Goal: Information Seeking & Learning: Learn about a topic

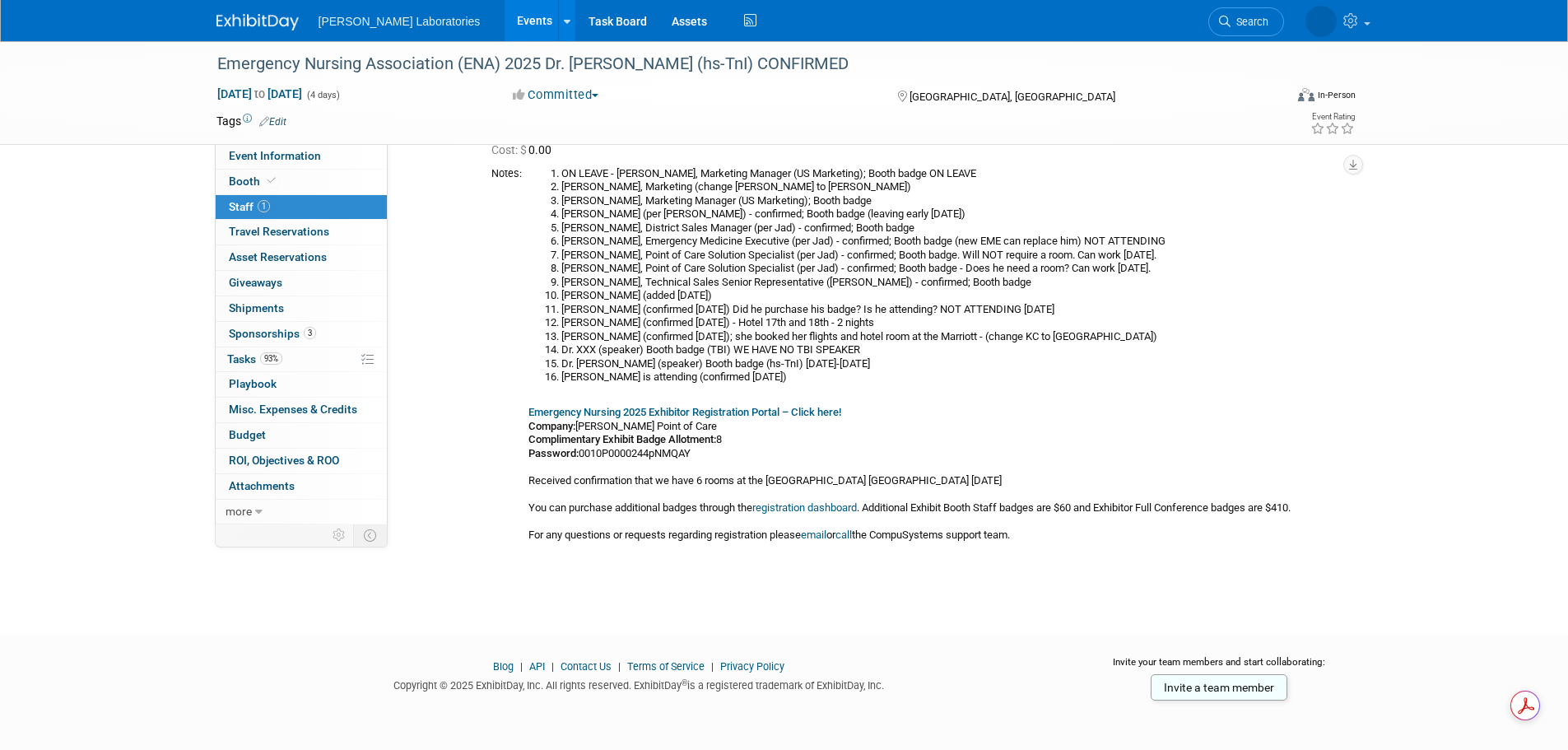
click at [505, 14] on link "Events" at bounding box center [535, 20] width 60 height 41
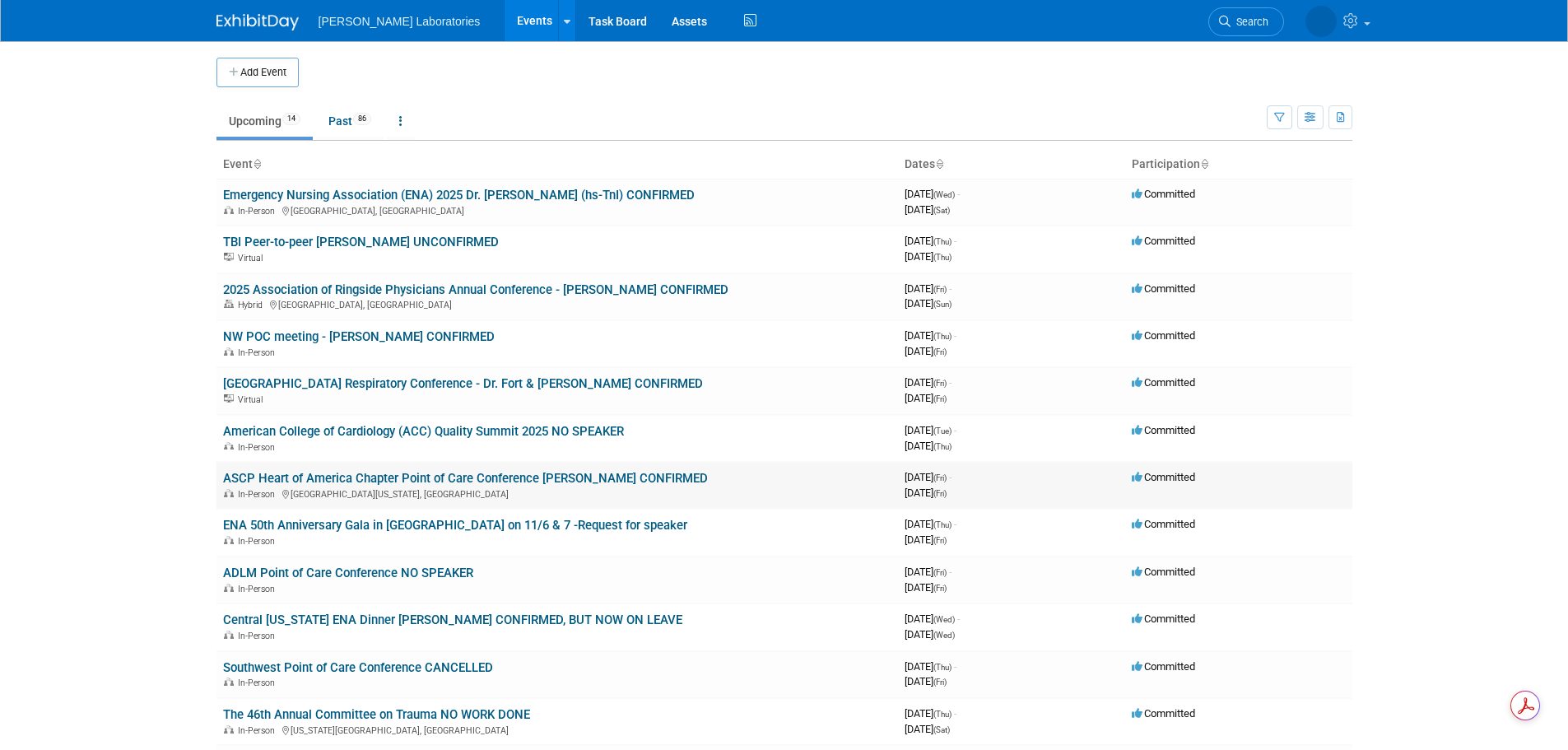
click at [379, 478] on link "ASCP Heart of America Chapter Point of Care Conference [PERSON_NAME] CONFIRMED" at bounding box center [466, 478] width 485 height 15
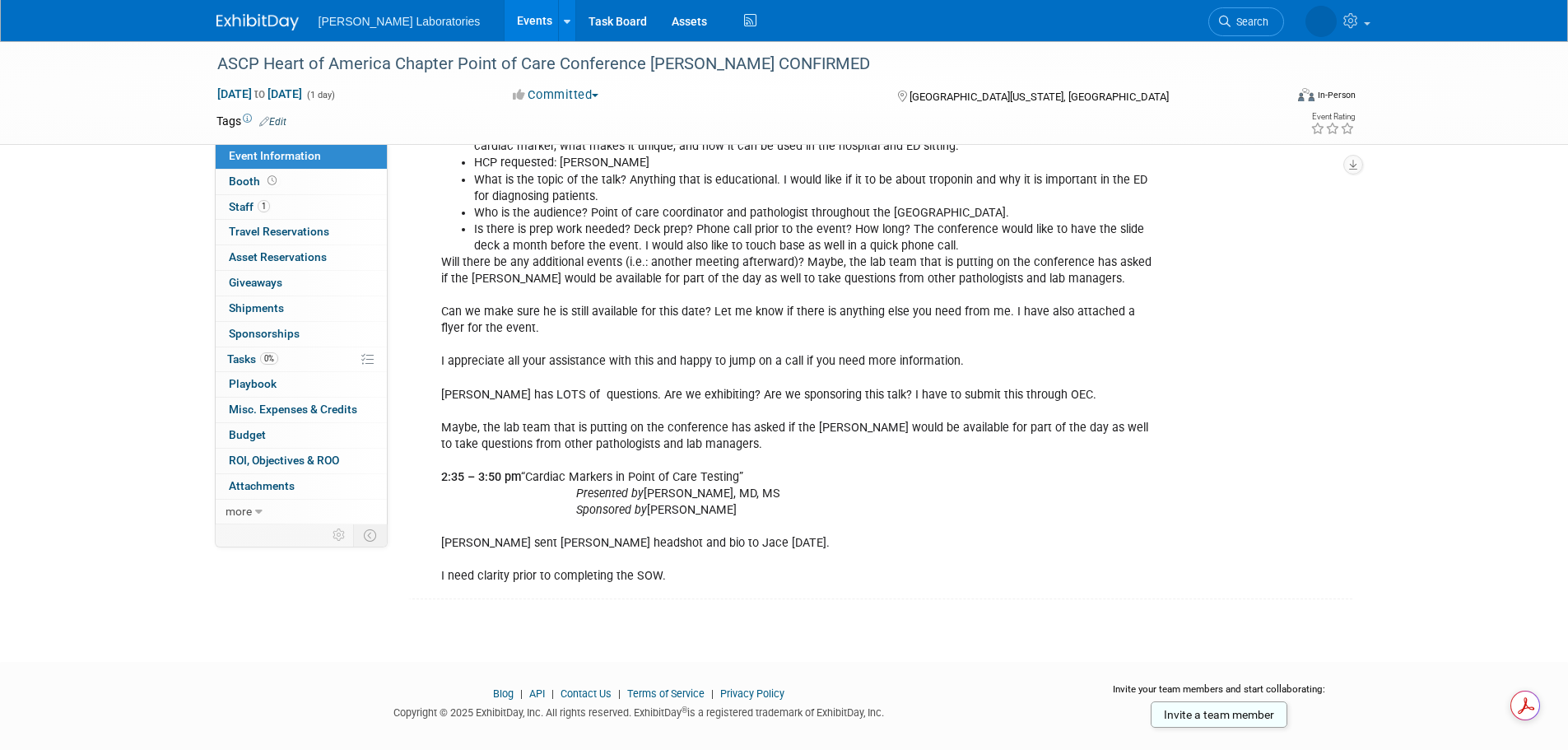
scroll to position [1485, 0]
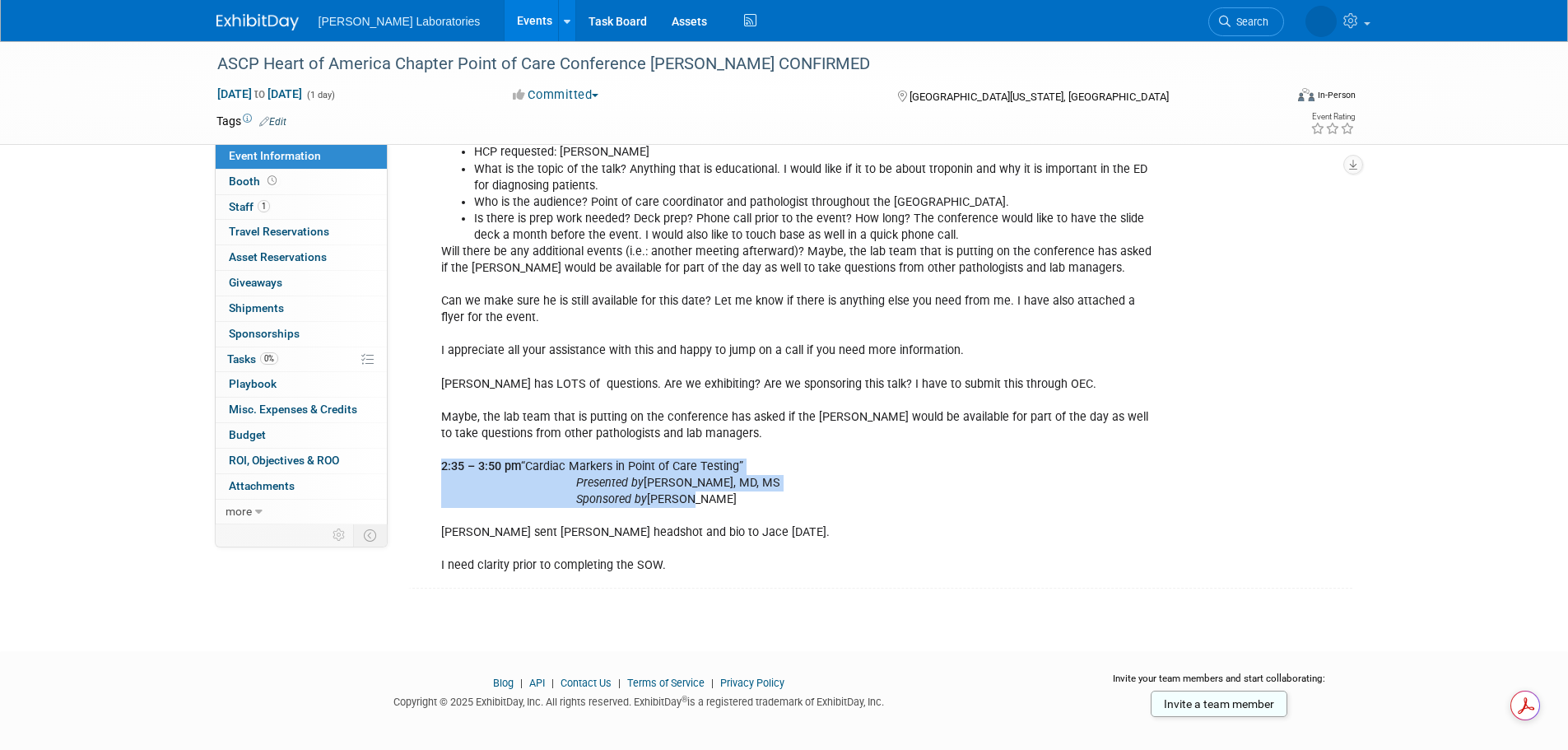
drag, startPoint x: 444, startPoint y: 448, endPoint x: 682, endPoint y: 490, distance: 241.7
copy div "2:35 – 3:50 pm “Cardiac Markers in Point of Care Testing” Presented by Simon A.…"
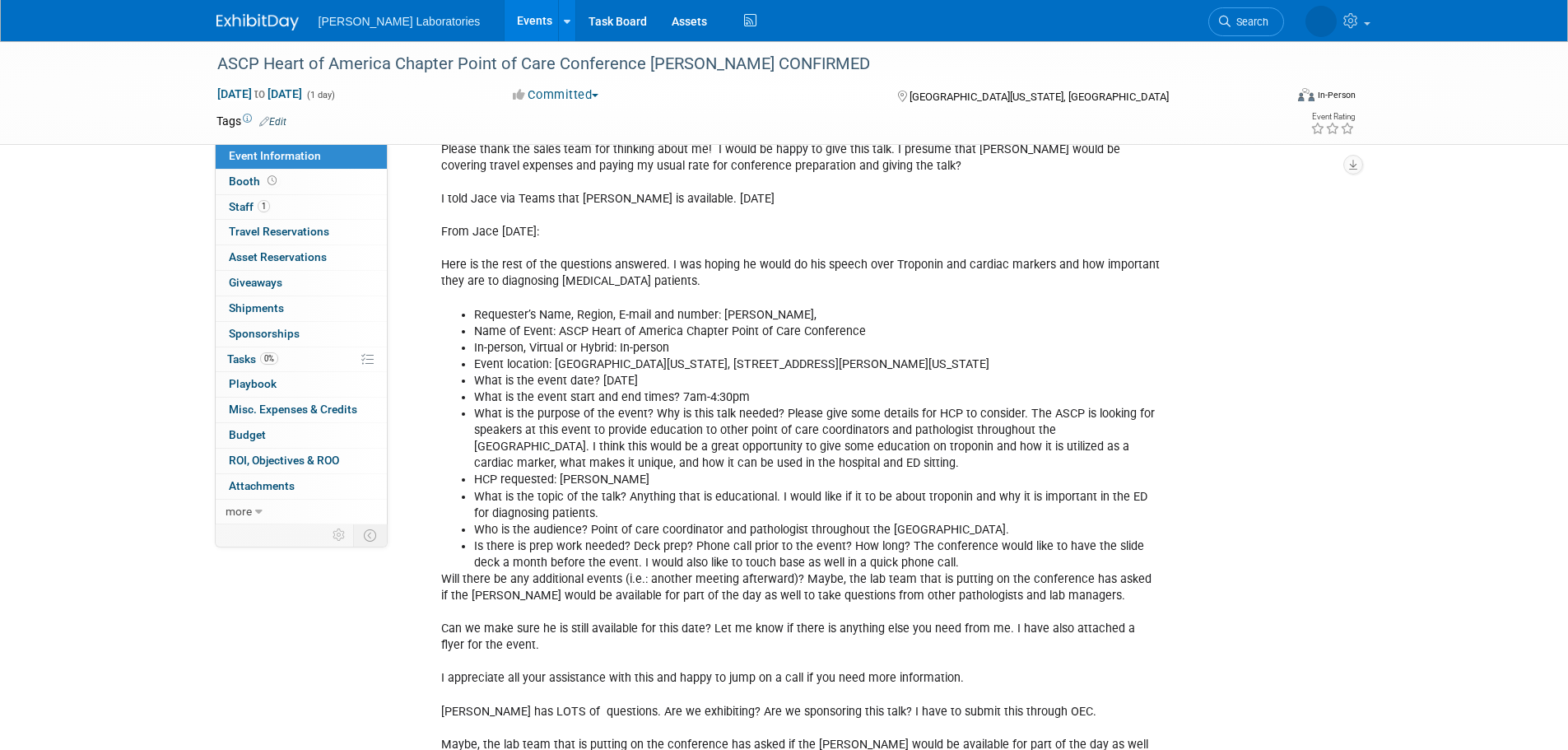
scroll to position [1156, 0]
click at [247, 354] on span "Tasks 0%" at bounding box center [253, 359] width 51 height 13
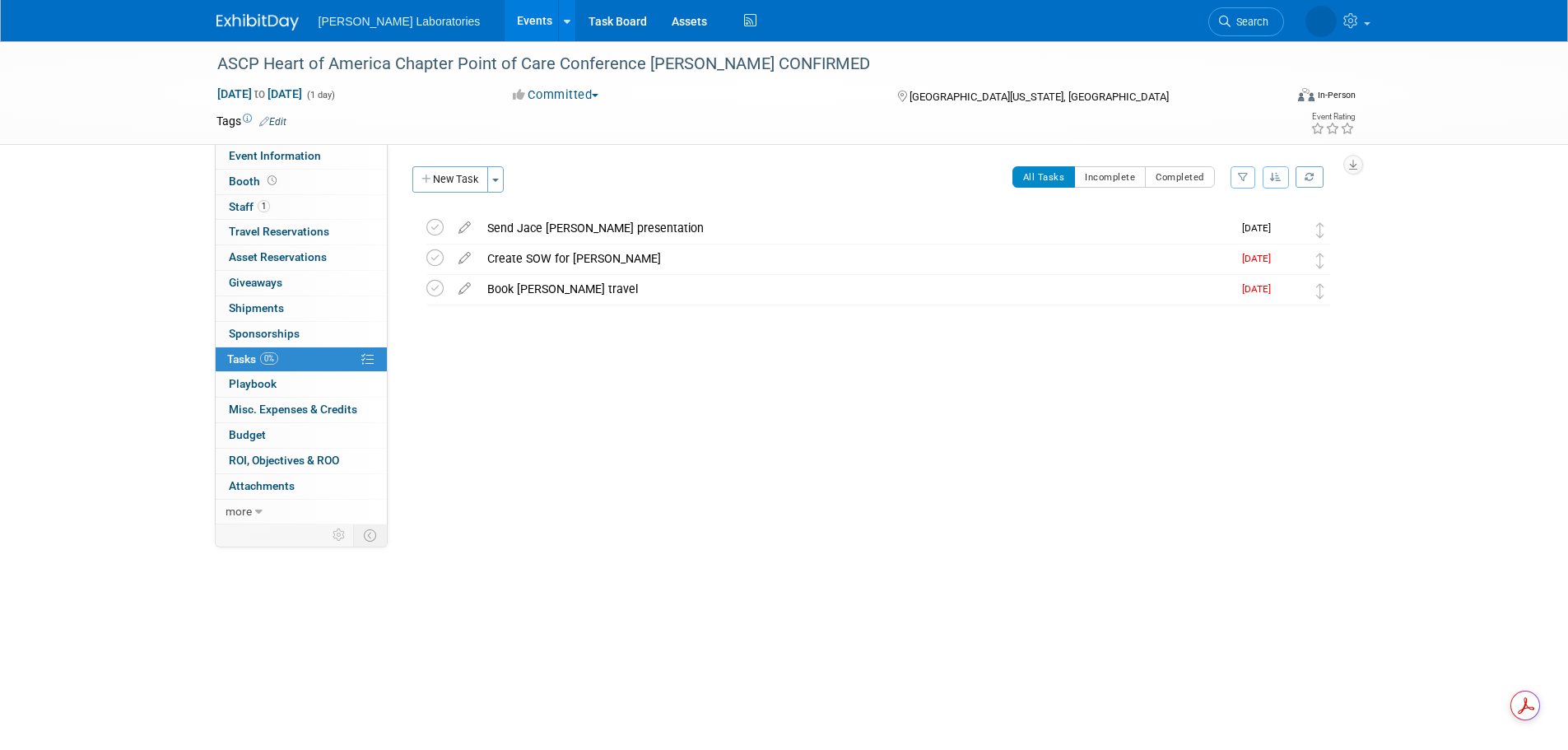
click at [505, 25] on link "Events" at bounding box center [535, 20] width 60 height 41
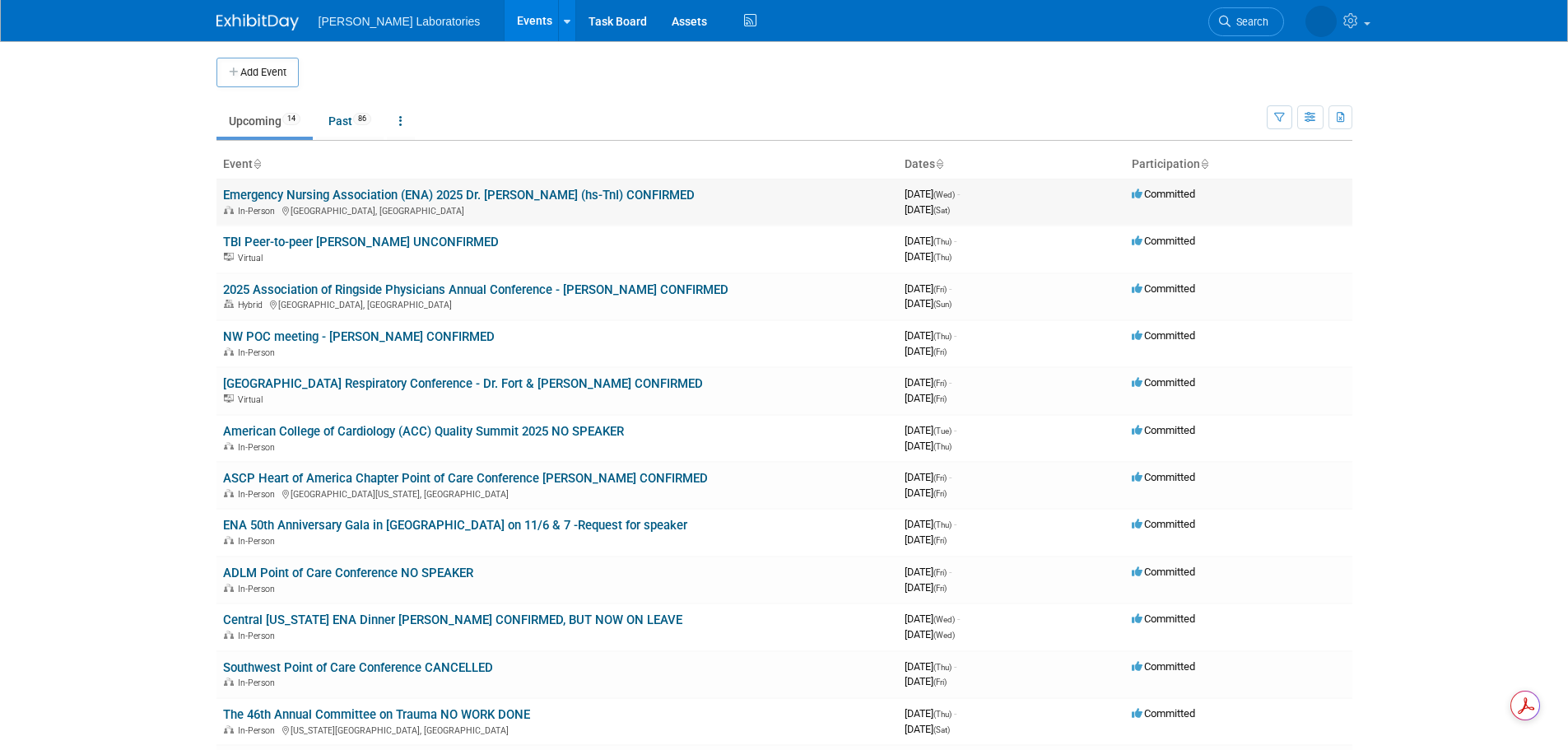
click at [450, 196] on link "Emergency Nursing Association (ENA) 2025 Dr. [PERSON_NAME] (hs-TnI) CONFIRMED" at bounding box center [458, 194] width 472 height 15
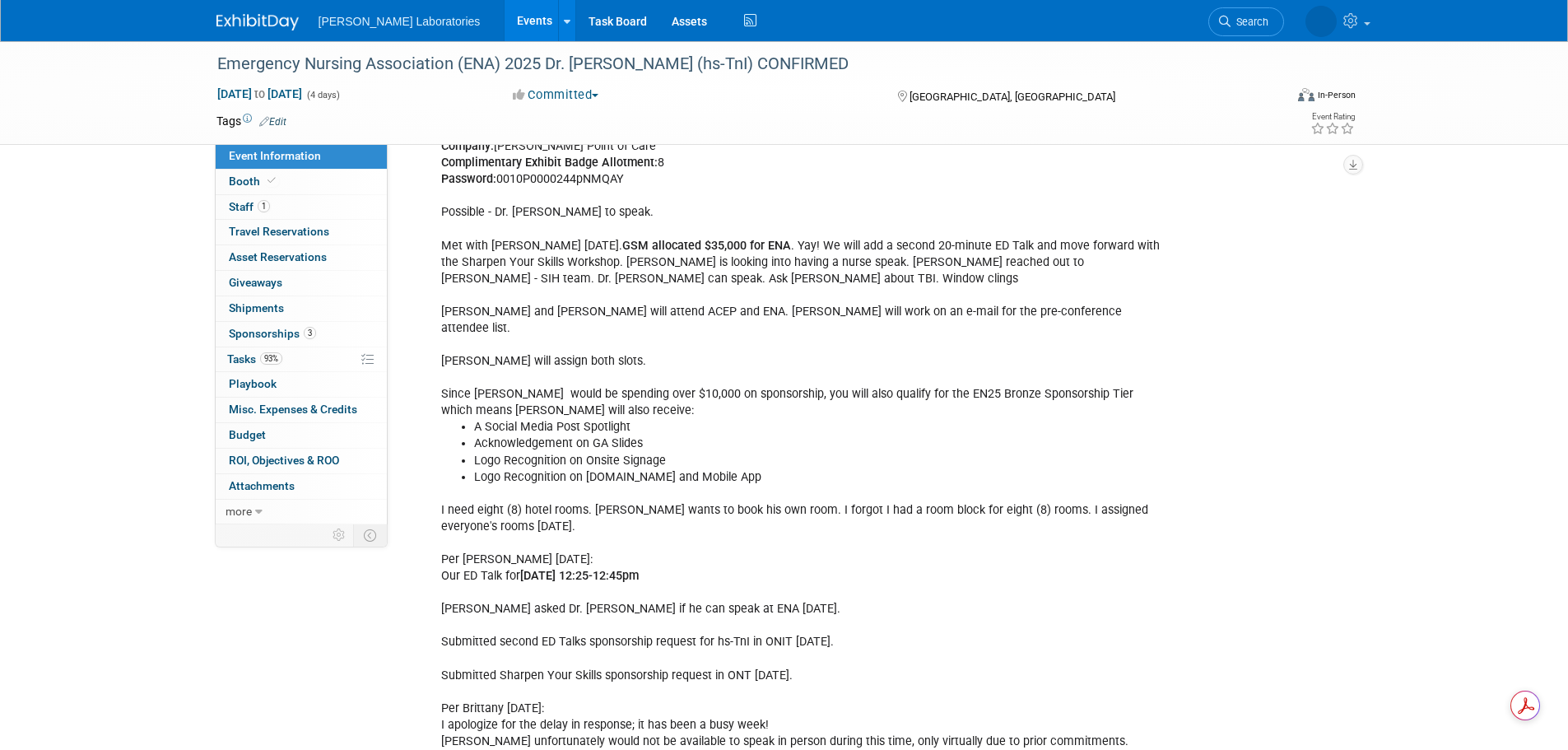
scroll to position [2716, 0]
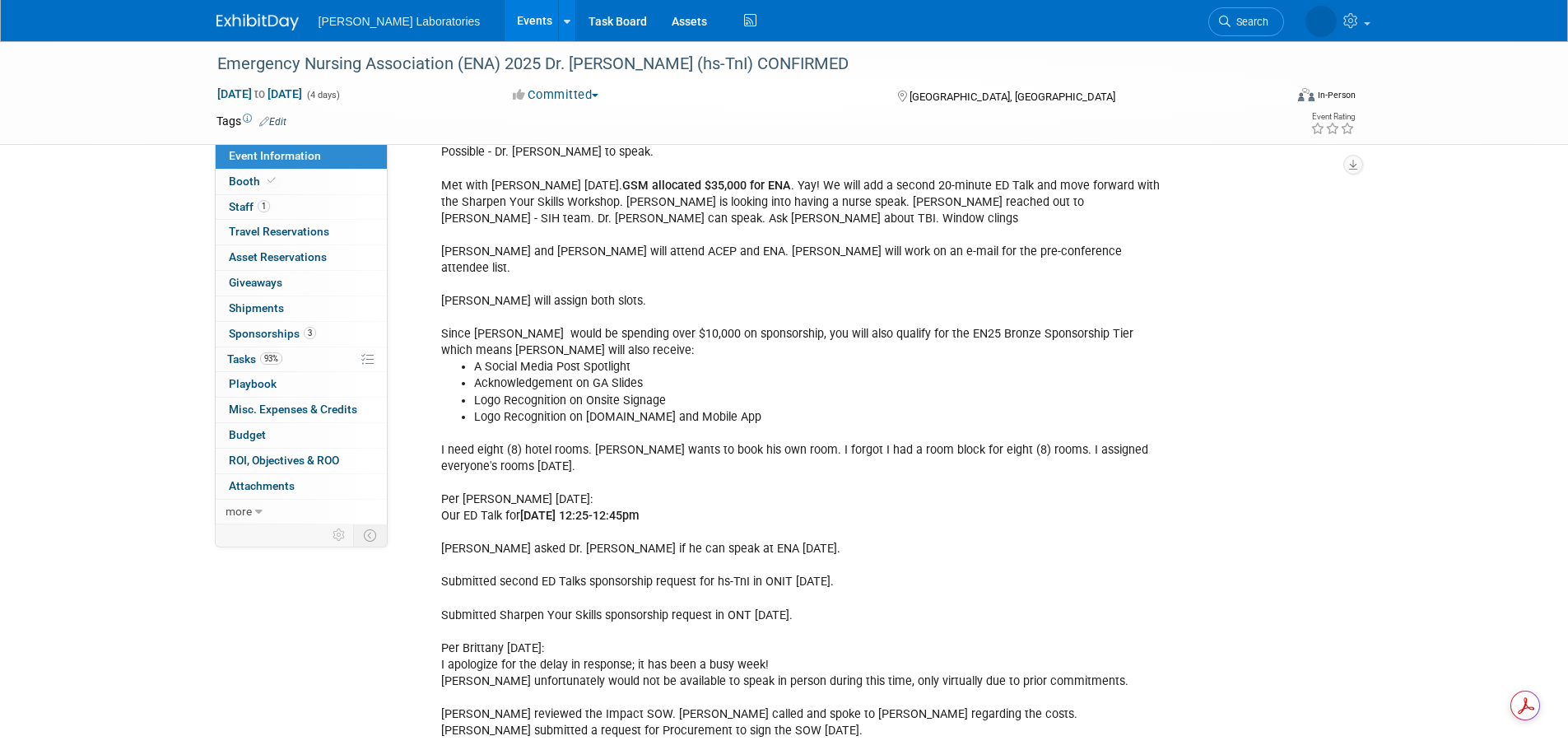
click at [505, 19] on link "Events" at bounding box center [535, 20] width 60 height 41
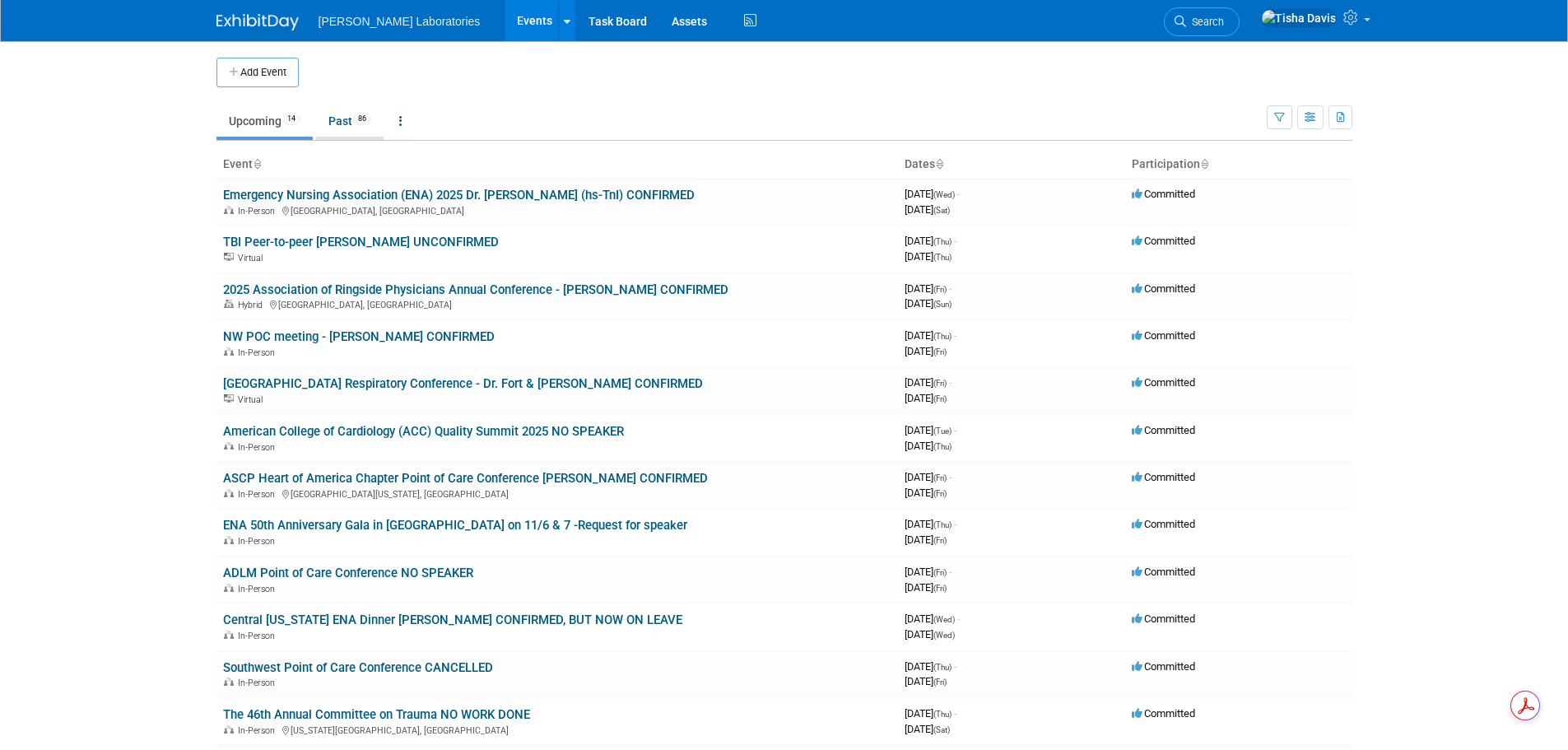
click at [336, 120] on link "Past 86" at bounding box center [349, 121] width 67 height 32
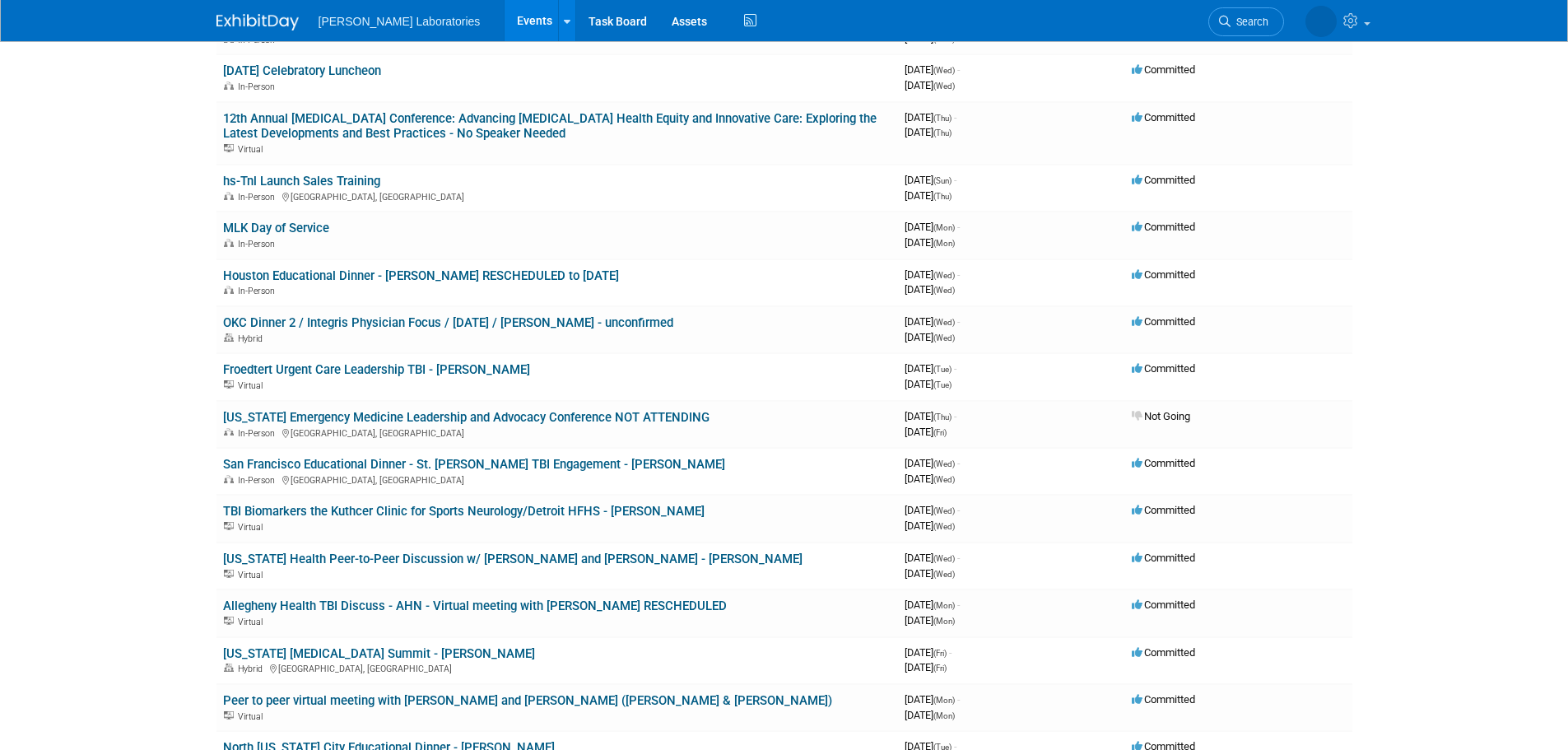
scroll to position [2057, 0]
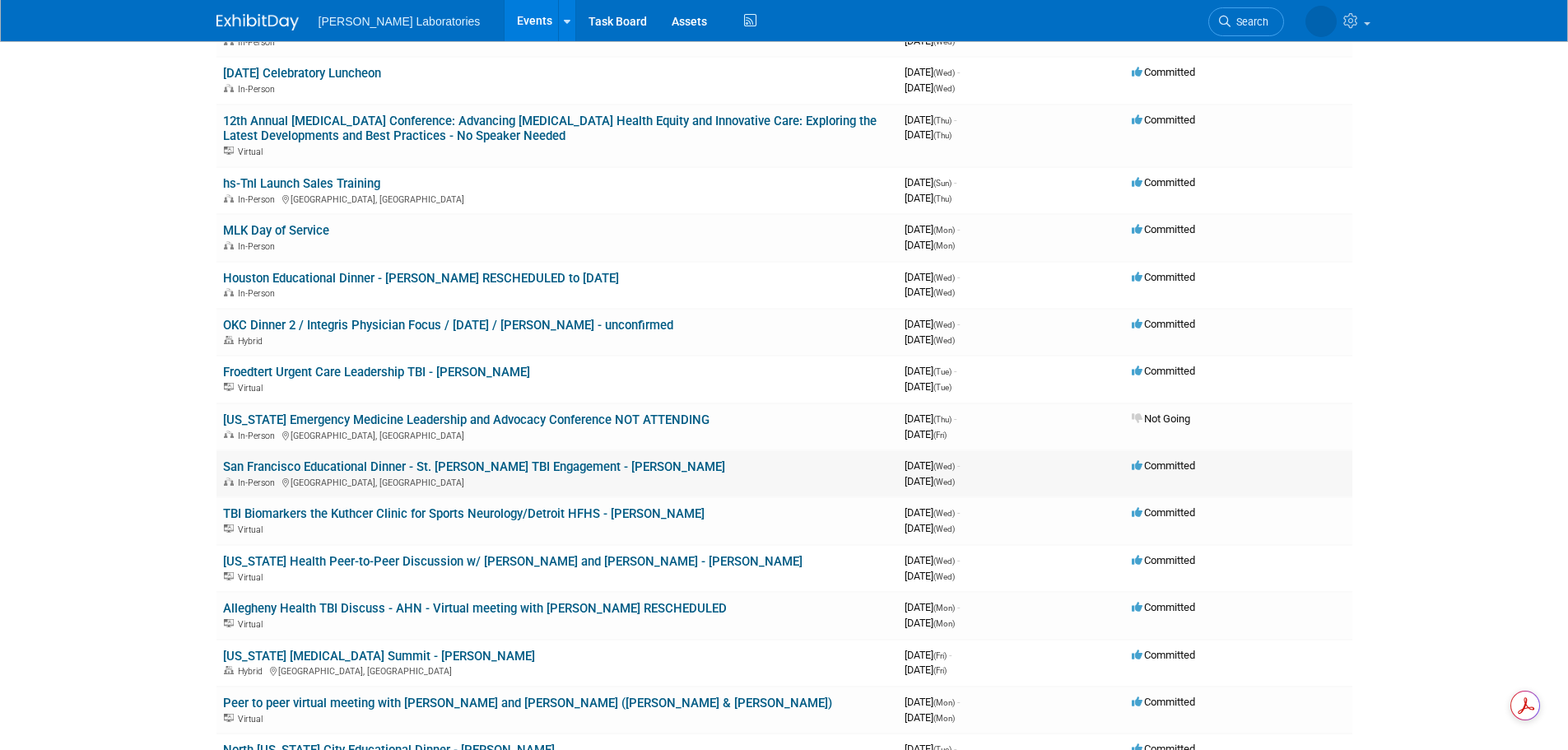
click at [423, 467] on link "San Francisco Educational Dinner - St. [PERSON_NAME] TBI Engagement - [PERSON_N…" at bounding box center [474, 466] width 502 height 15
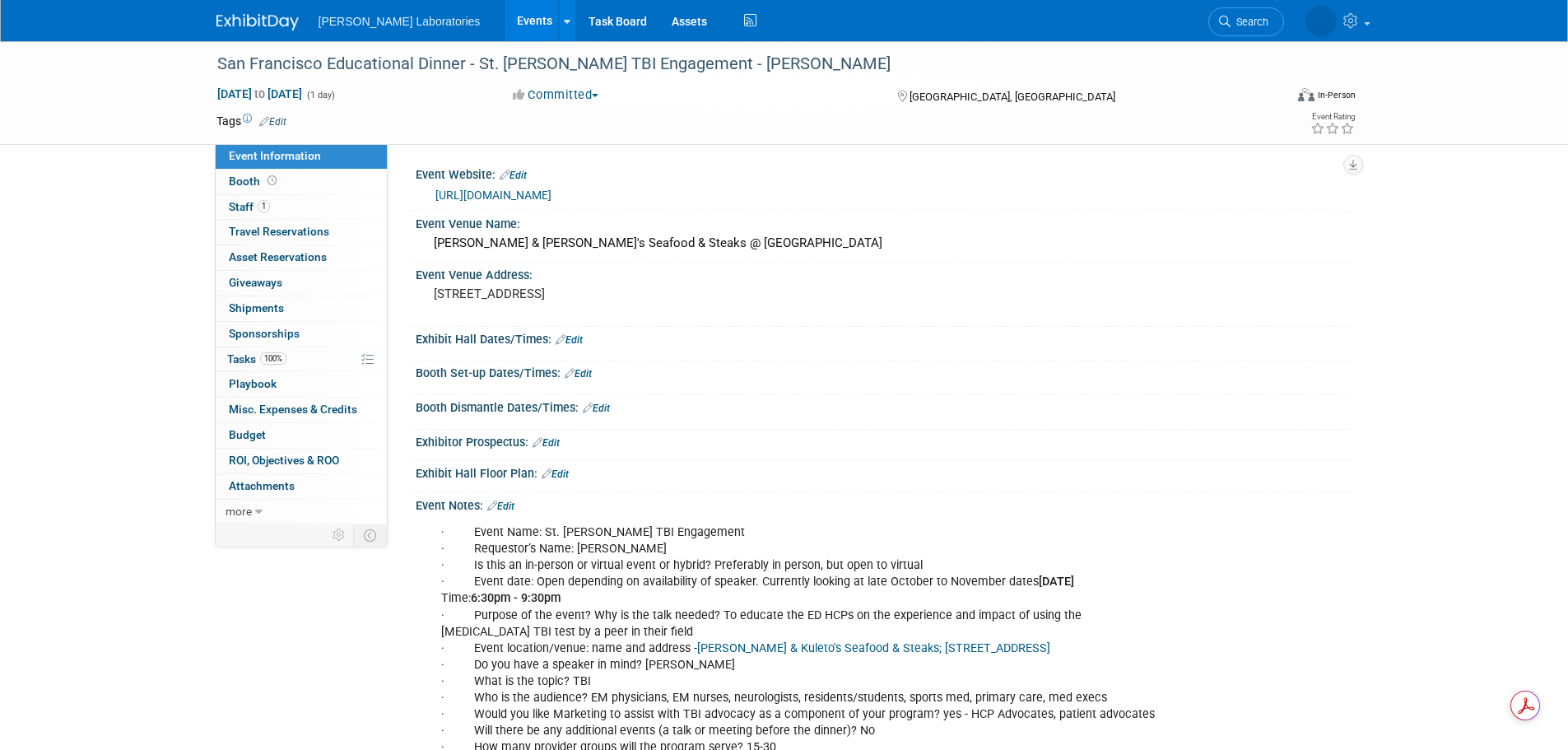
click at [505, 14] on link "Events" at bounding box center [535, 20] width 60 height 41
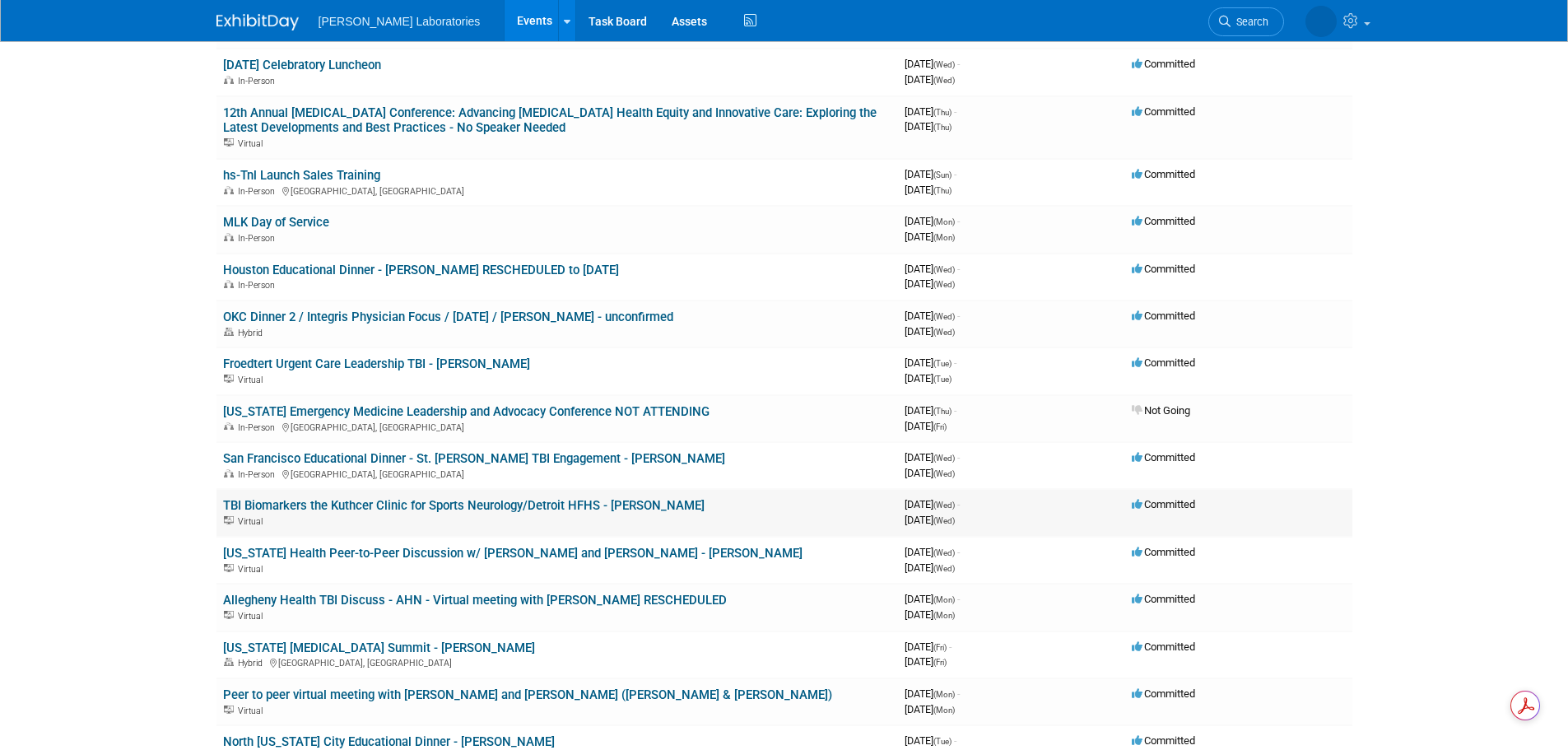
scroll to position [2057, 0]
